Goal: Complete application form

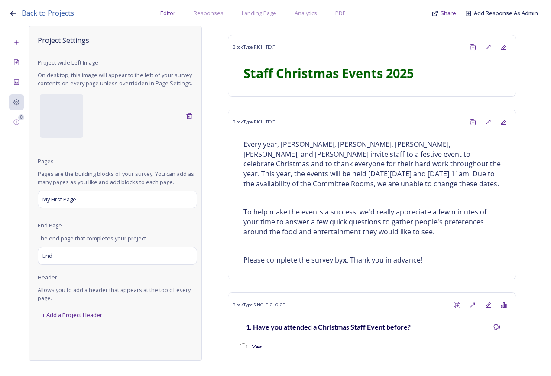
click at [28, 14] on span "Back to Projects" at bounding box center [48, 13] width 52 height 10
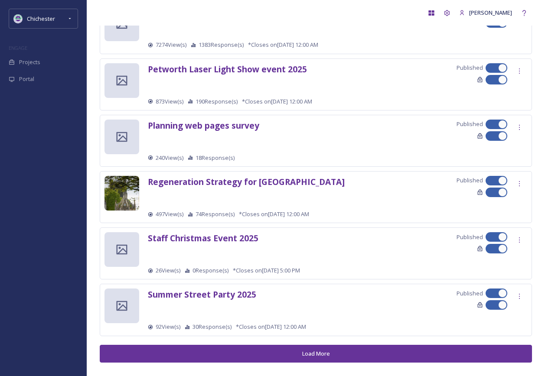
scroll to position [872, 0]
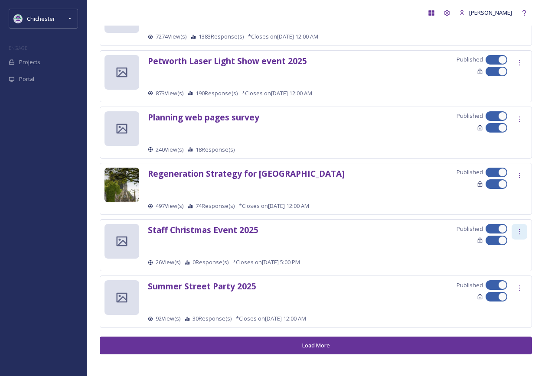
click at [523, 227] on div at bounding box center [519, 232] width 16 height 16
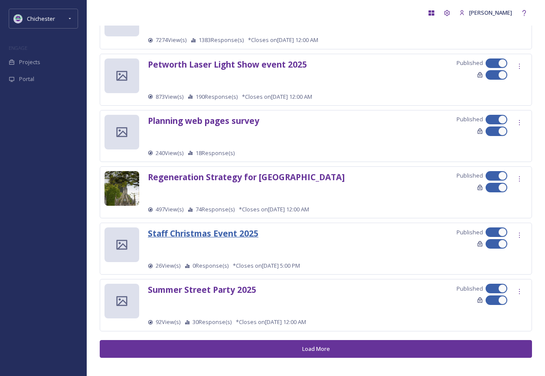
click at [226, 230] on strong "Staff Christmas Event 2025" at bounding box center [203, 233] width 110 height 12
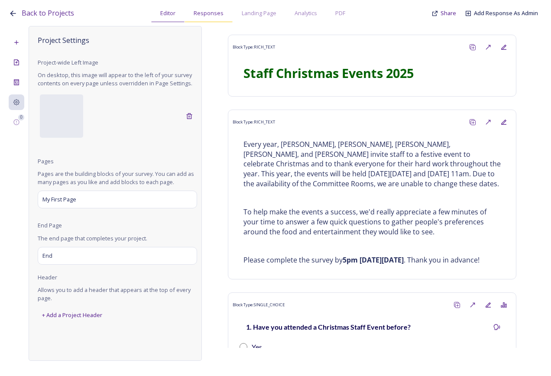
click at [214, 11] on span "Responses" at bounding box center [209, 13] width 30 height 8
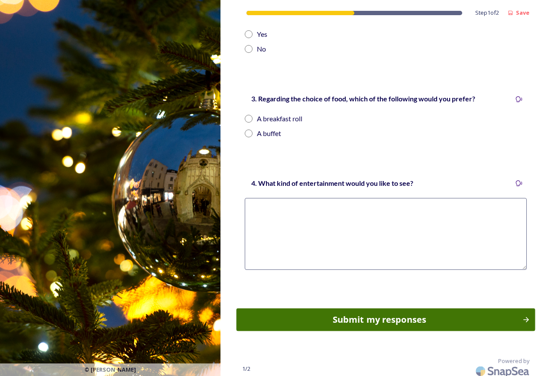
scroll to position [318, 0]
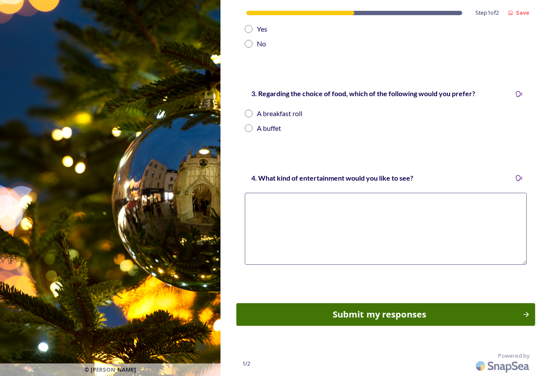
click at [395, 321] on div "Submit my responses" at bounding box center [379, 314] width 276 height 13
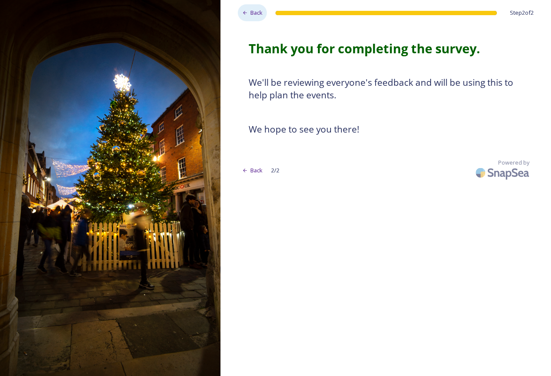
click at [254, 14] on span "Back" at bounding box center [256, 13] width 12 height 8
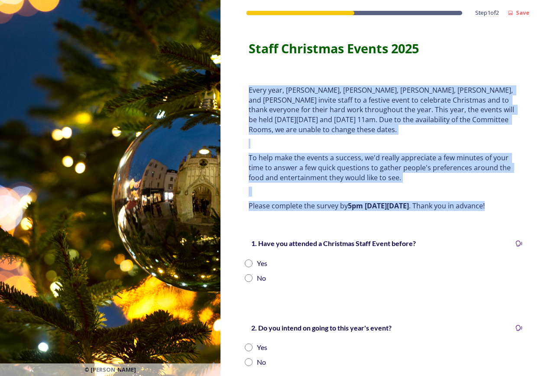
drag, startPoint x: 247, startPoint y: 89, endPoint x: 516, endPoint y: 209, distance: 294.8
click at [516, 209] on div "Every year, Diane, John, Jane, Louise, and Andrew invite staff to a festive eve…" at bounding box center [385, 148] width 287 height 136
drag, startPoint x: 516, startPoint y: 209, endPoint x: 385, endPoint y: 136, distance: 150.0
copy div "Every year, Diane, John, Jane, Louise, and Andrew invite staff to a festive eve…"
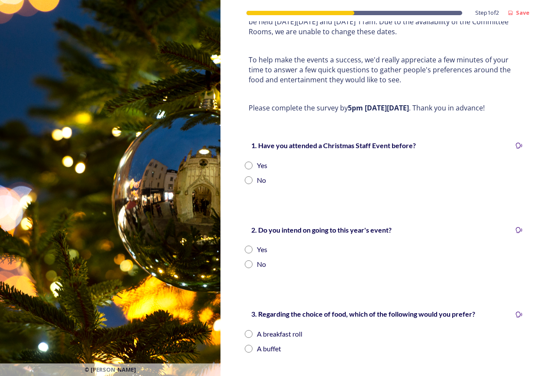
scroll to position [130, 0]
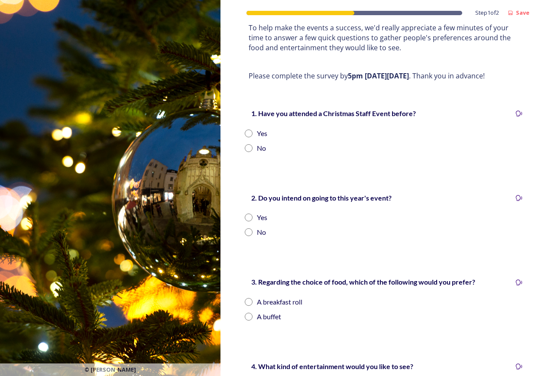
click at [250, 132] on input "radio" at bounding box center [249, 134] width 8 height 8
radio input "true"
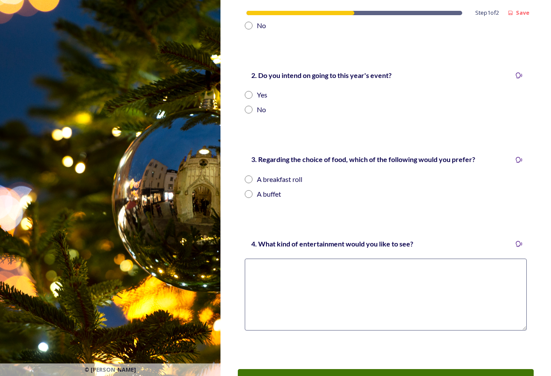
scroll to position [260, 0]
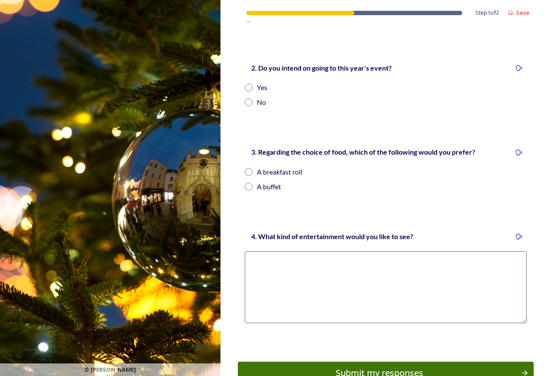
click at [247, 87] on input "radio" at bounding box center [249, 88] width 8 height 8
radio input "true"
click at [251, 185] on input "radio" at bounding box center [249, 187] width 8 height 8
radio input "true"
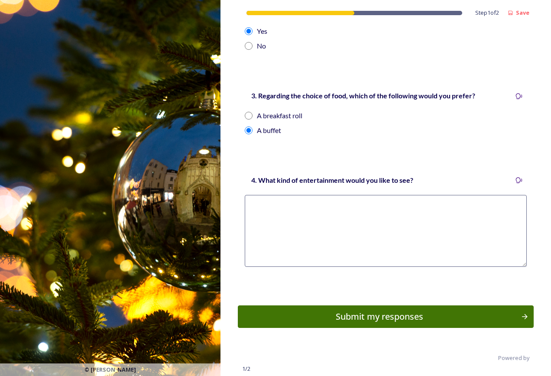
scroll to position [318, 0]
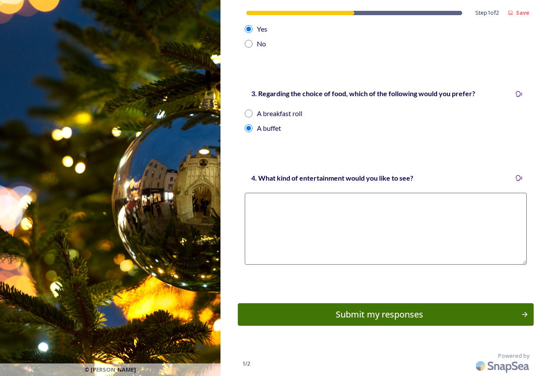
click at [325, 213] on textarea at bounding box center [386, 229] width 282 height 72
click at [393, 318] on div "Submit my responses" at bounding box center [379, 314] width 276 height 13
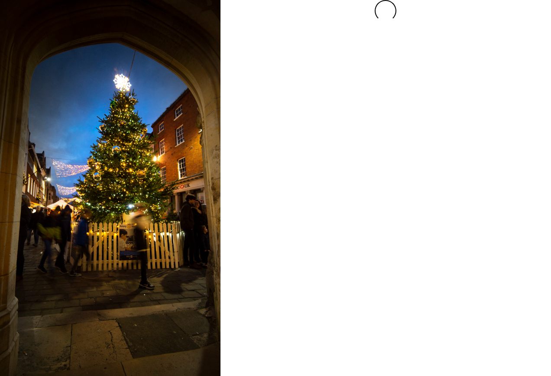
scroll to position [0, 0]
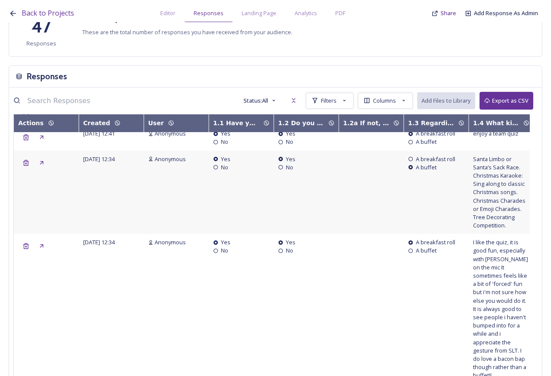
scroll to position [173, 0]
